Goal: Browse casually: Explore the website without a specific task or goal

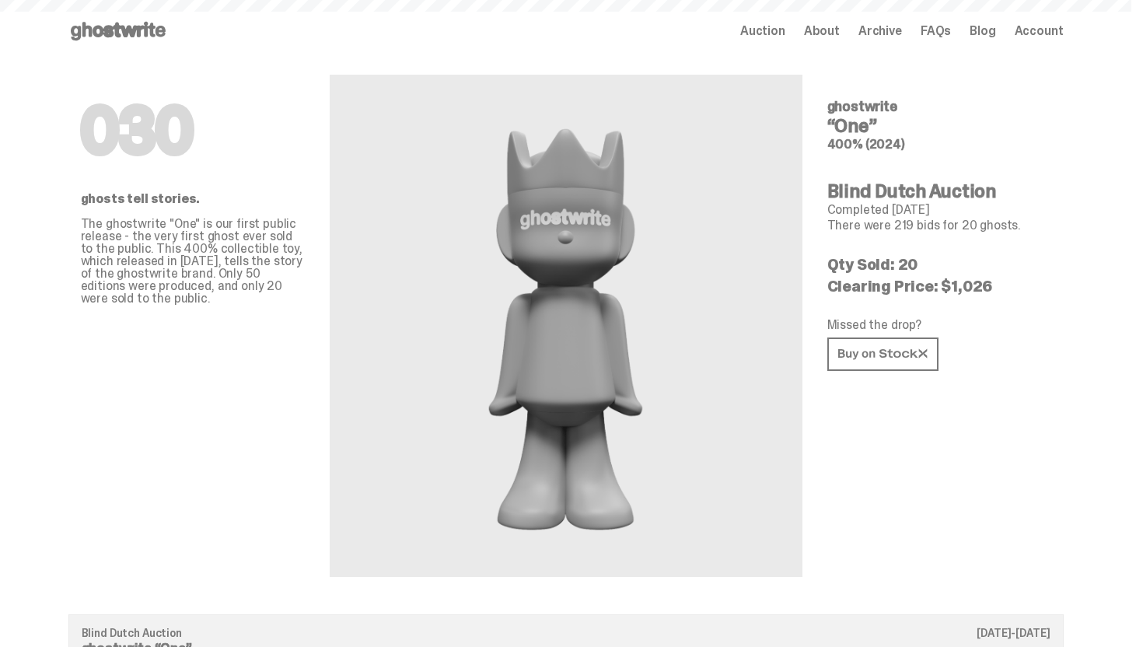
click at [145, 41] on icon at bounding box center [118, 31] width 100 height 25
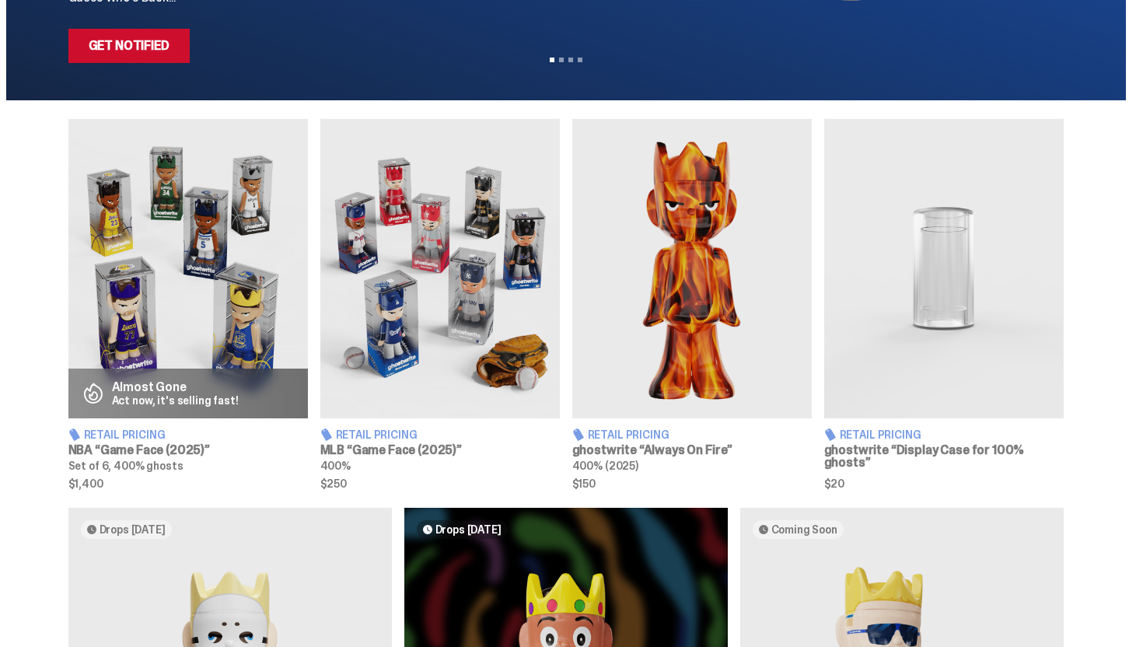
scroll to position [187, 0]
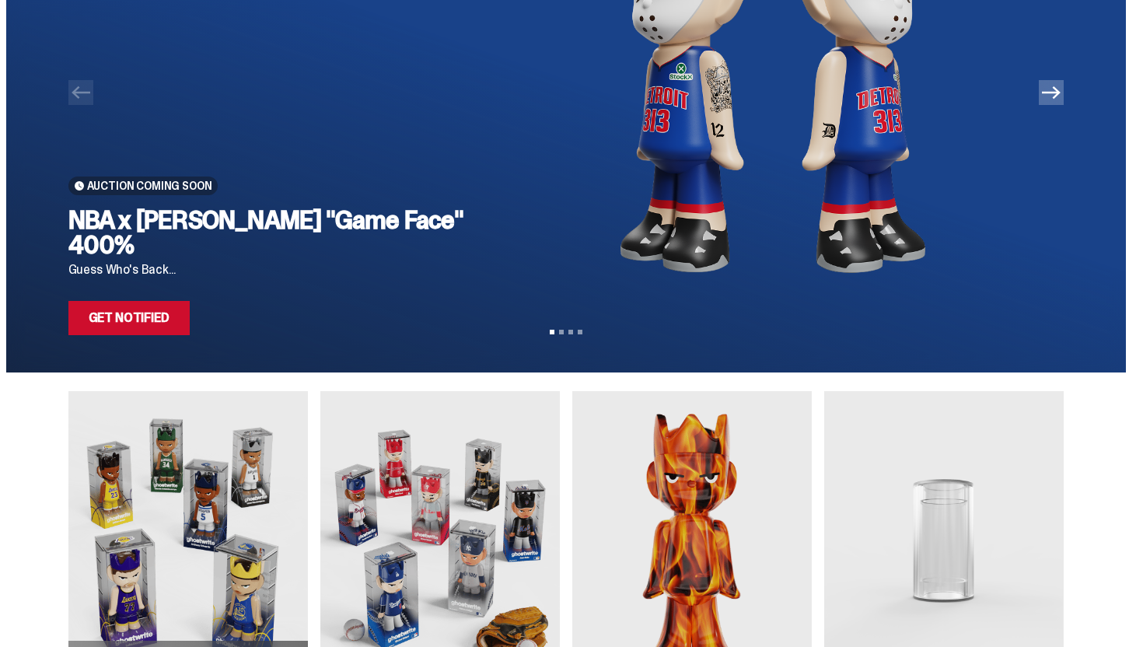
click at [157, 324] on link "Get Notified" at bounding box center [128, 318] width 121 height 34
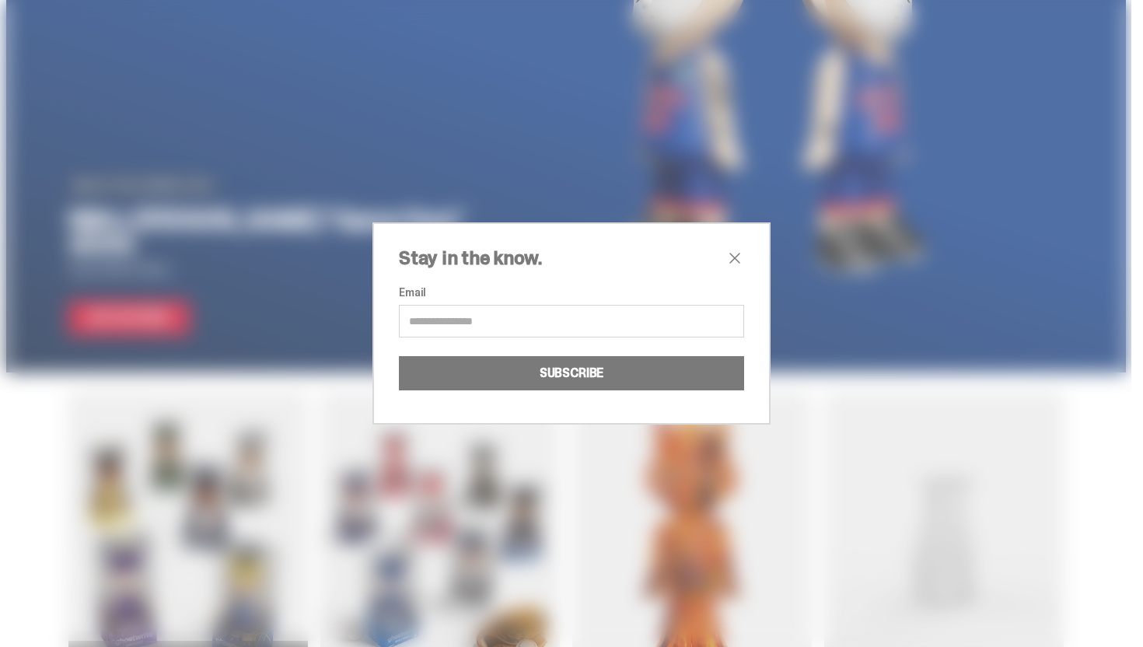
click at [736, 257] on span "close" at bounding box center [735, 258] width 19 height 19
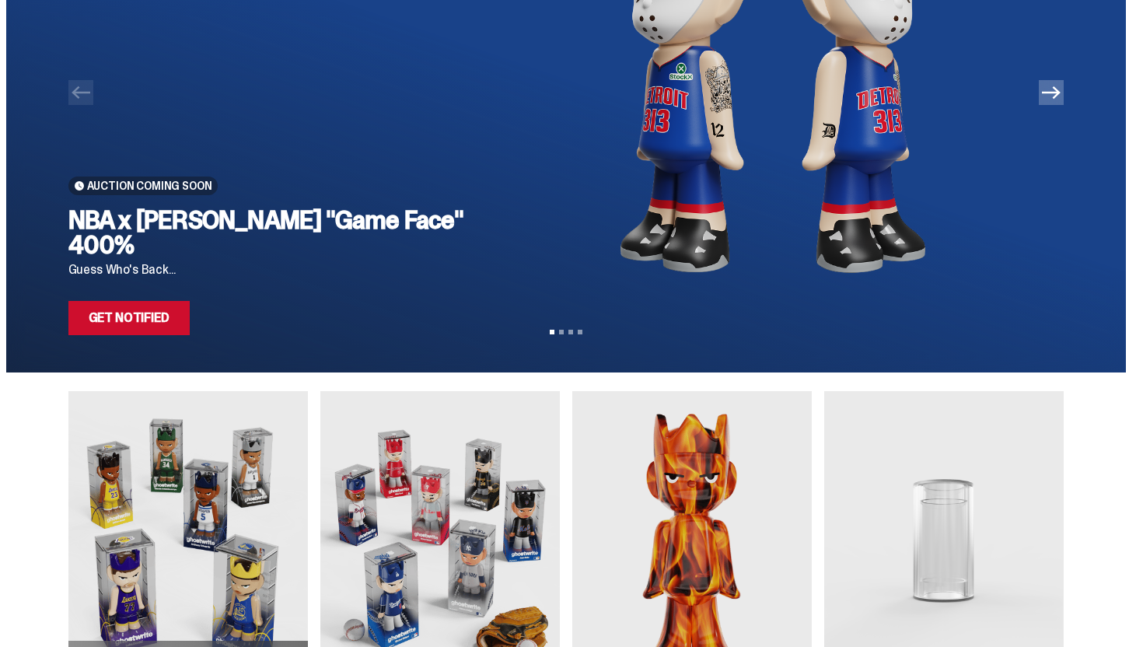
click at [713, 207] on img at bounding box center [773, 85] width 531 height 420
click at [717, 207] on img at bounding box center [773, 85] width 531 height 420
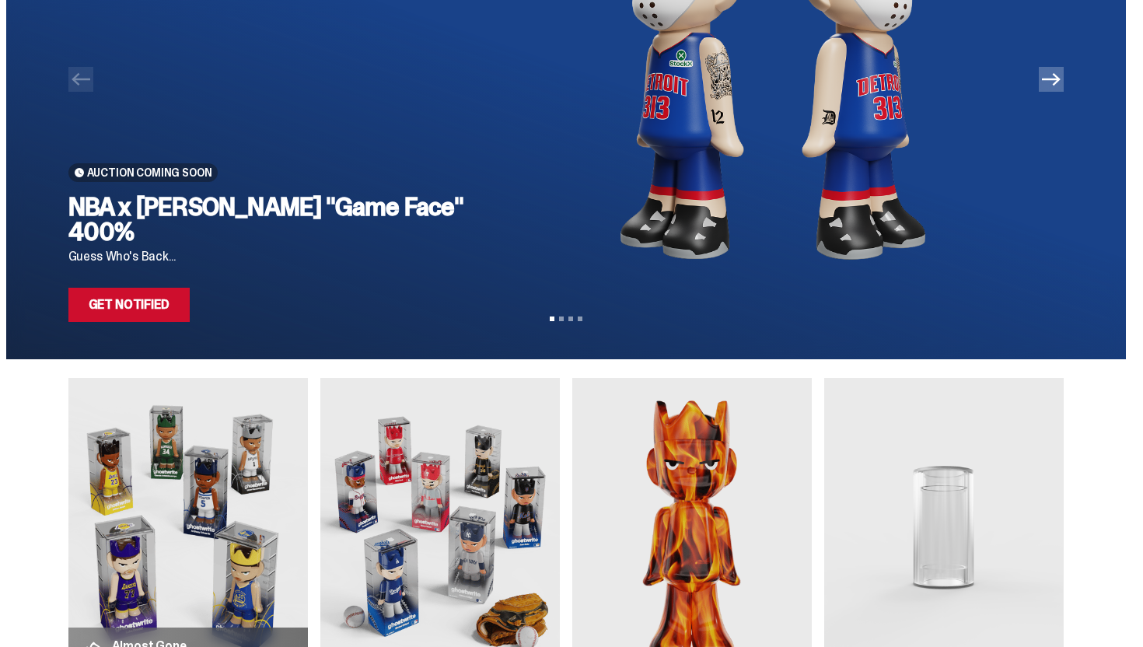
scroll to position [802, 0]
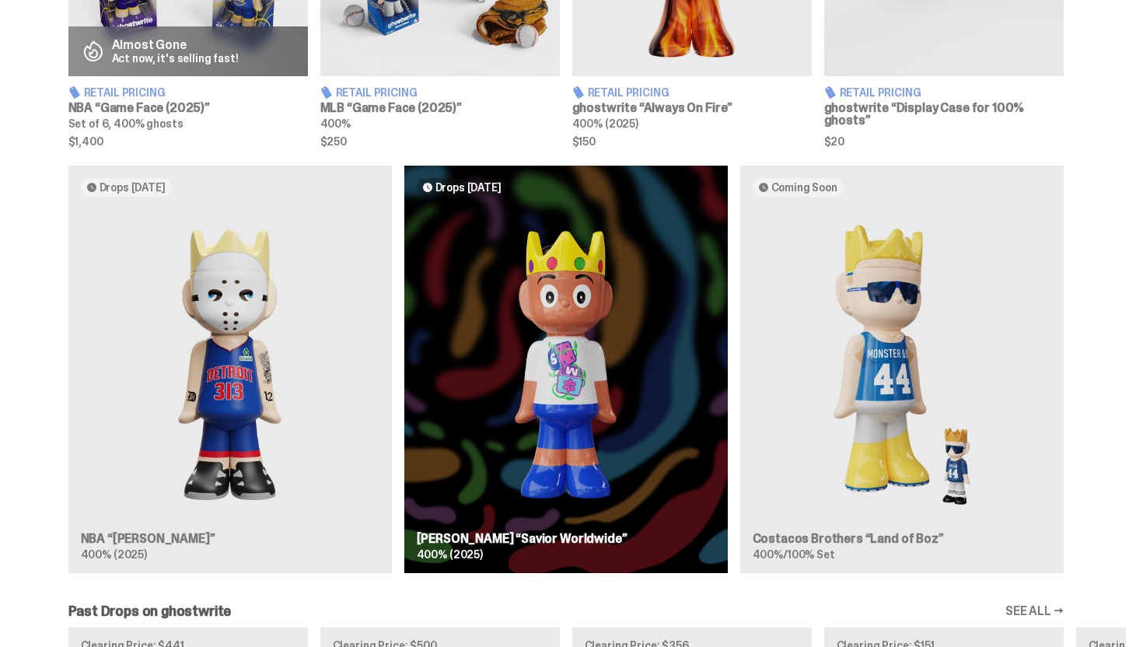
click at [109, 429] on div "Drops Oct 14 NBA “Eminem” 400% (2025) Drops Oct 23 Jae Tips “Savior Worldwide” …" at bounding box center [566, 376] width 1120 height 420
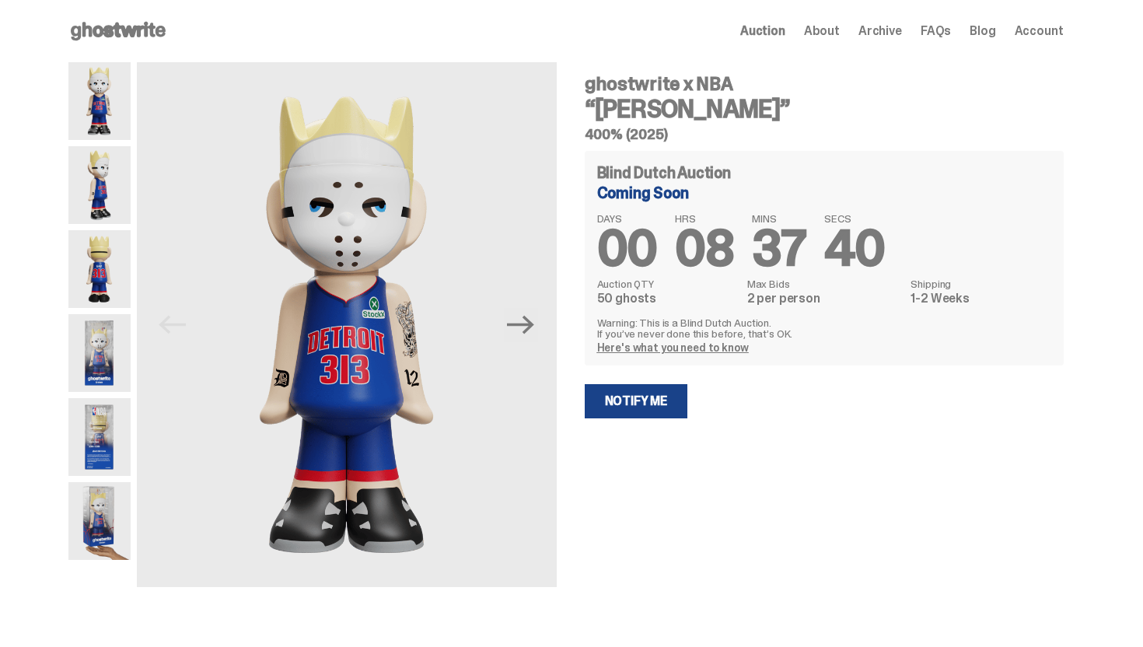
click at [896, 33] on span "Archive" at bounding box center [881, 31] width 44 height 12
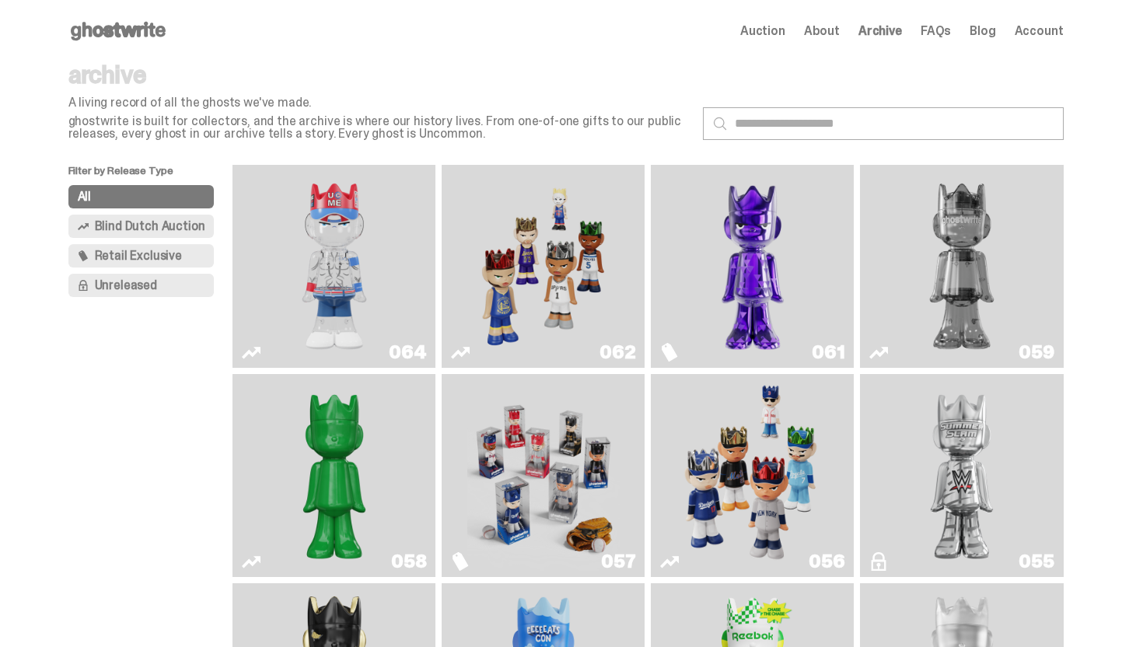
click at [367, 304] on img "You Can't See Me" at bounding box center [334, 266] width 152 height 191
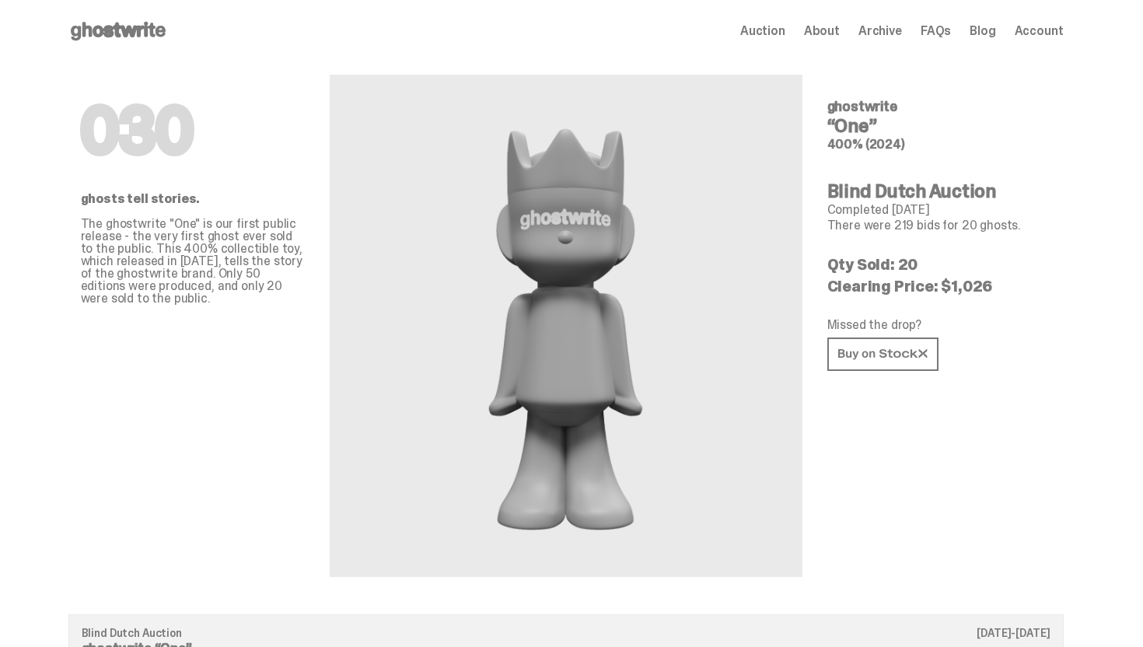
click at [156, 30] on use at bounding box center [118, 31] width 95 height 19
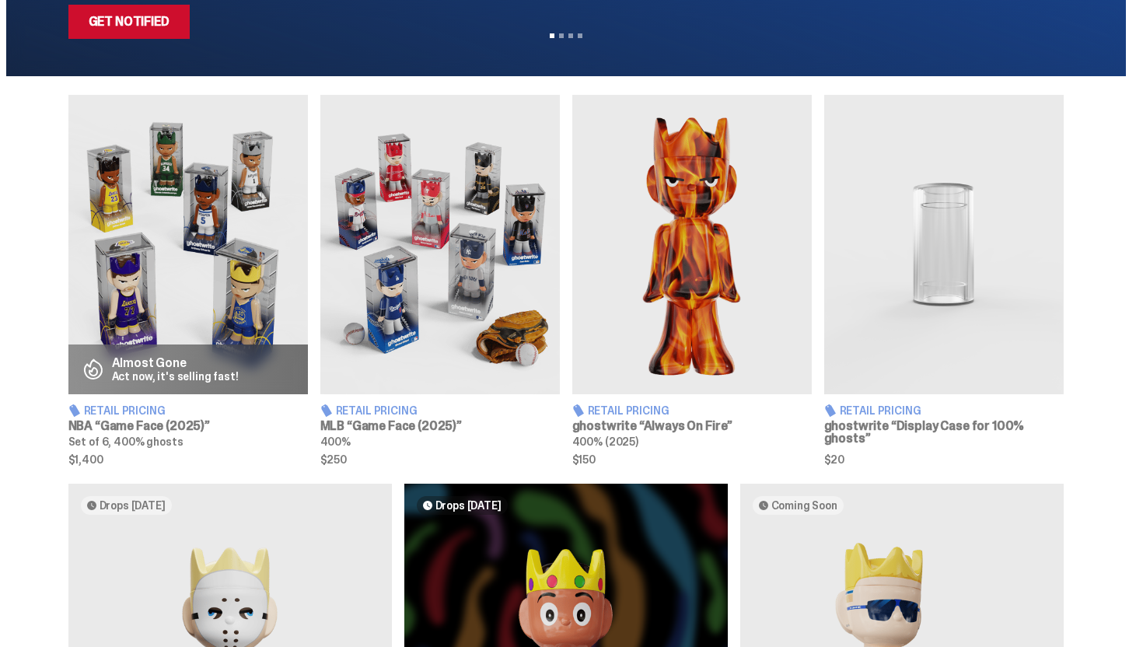
scroll to position [326, 0]
